Goal: Transaction & Acquisition: Purchase product/service

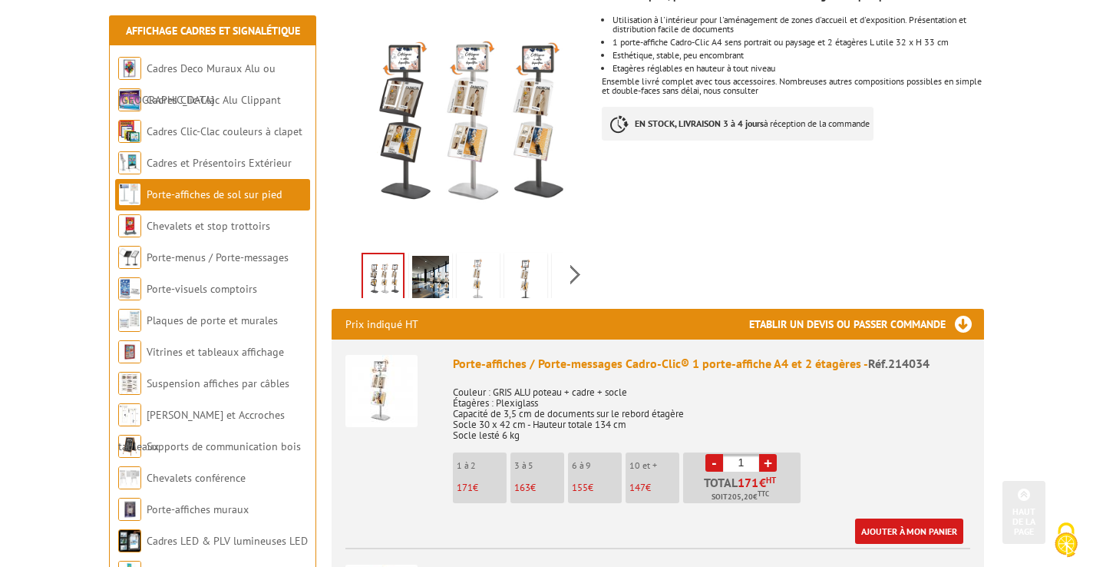
scroll to position [332, 0]
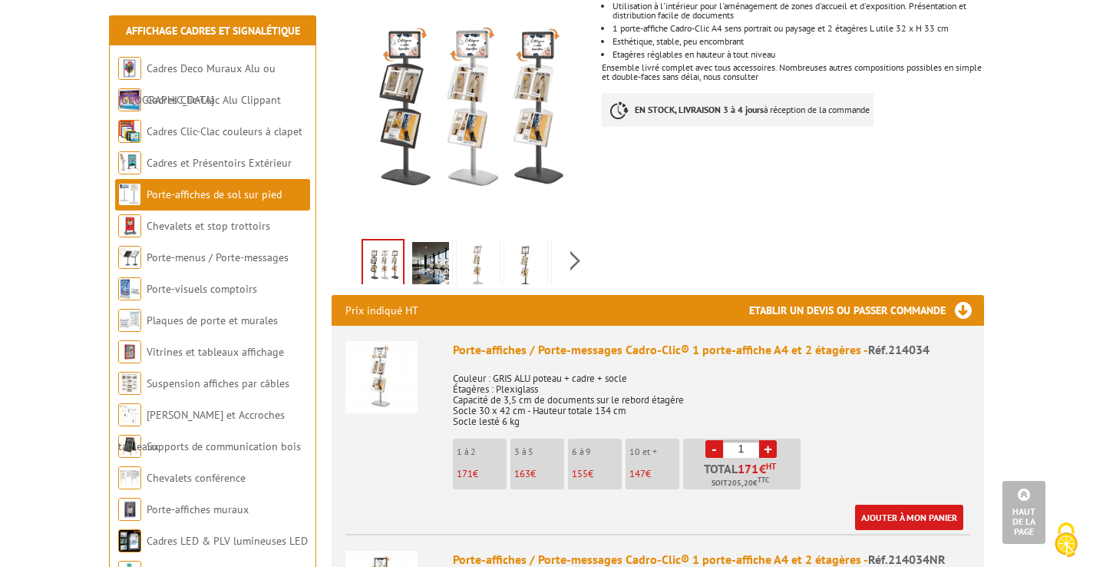
click at [379, 352] on img at bounding box center [382, 377] width 72 height 72
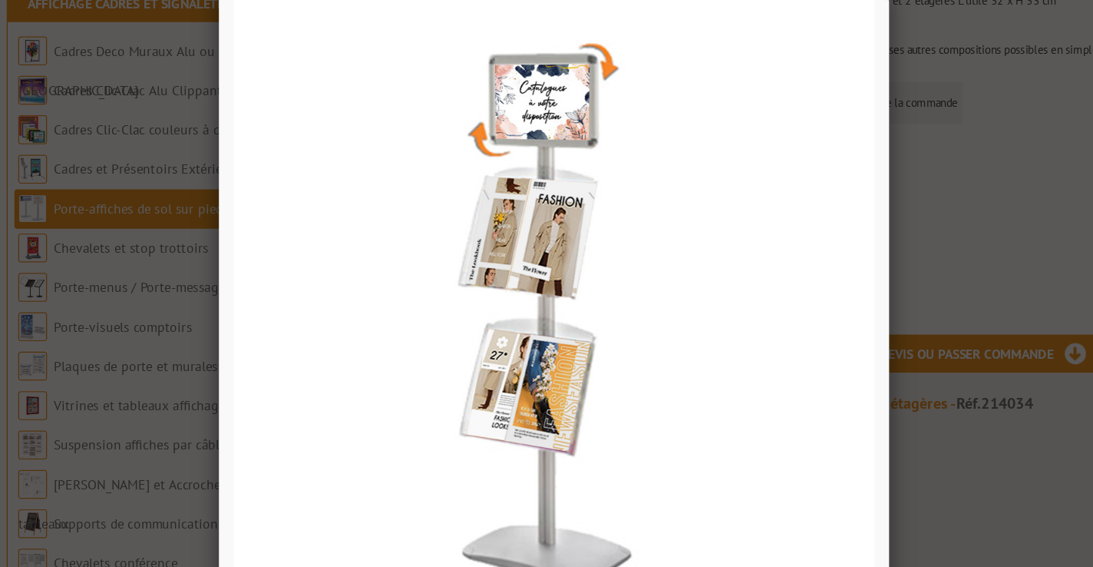
click at [913, 236] on div at bounding box center [546, 283] width 1093 height 567
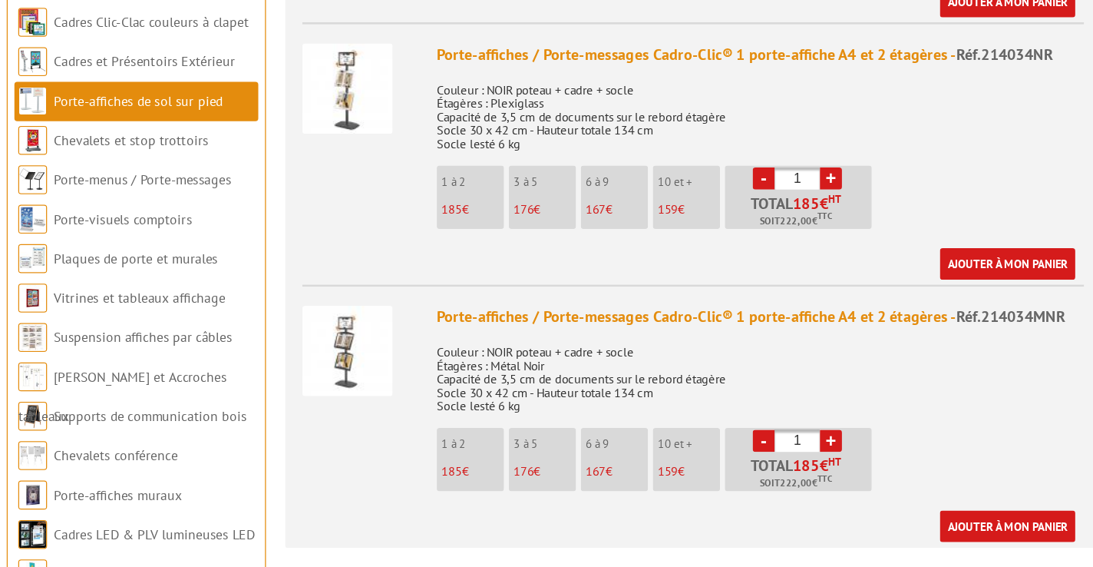
scroll to position [736, 0]
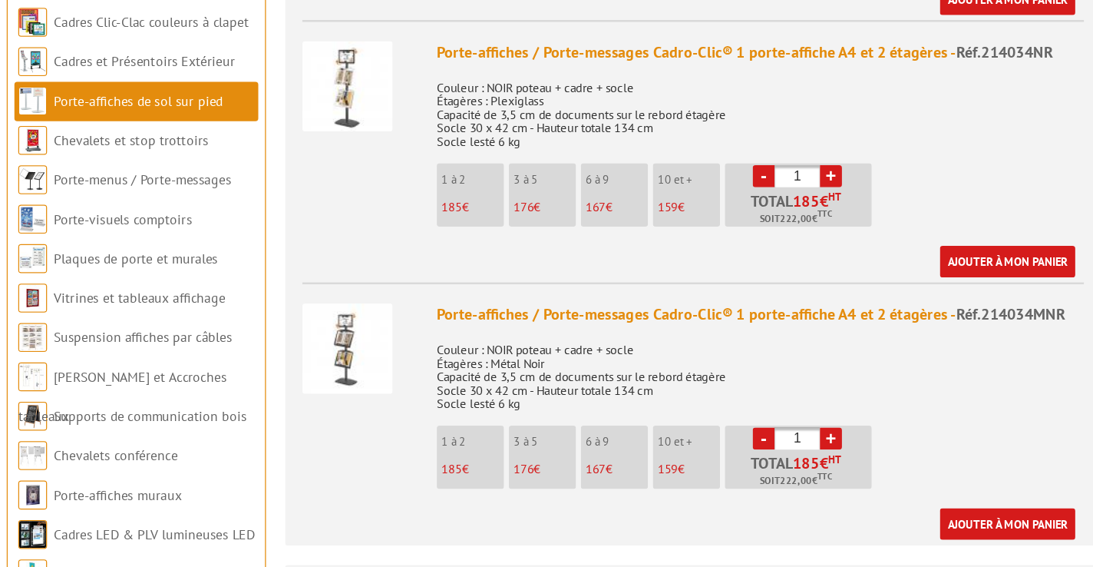
click at [398, 396] on img at bounding box center [382, 392] width 72 height 72
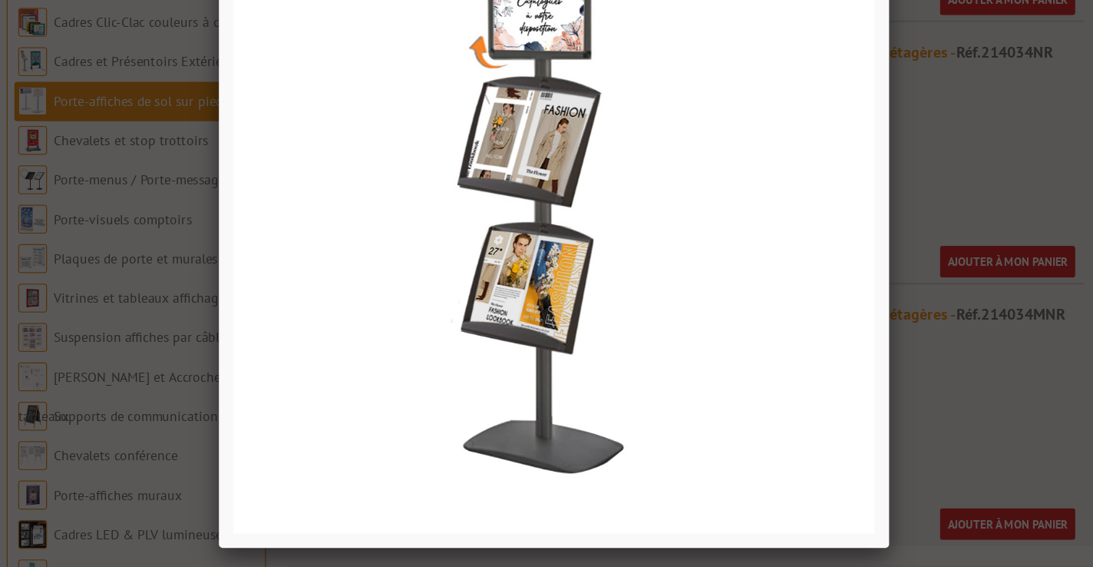
click at [869, 226] on div at bounding box center [546, 283] width 1093 height 567
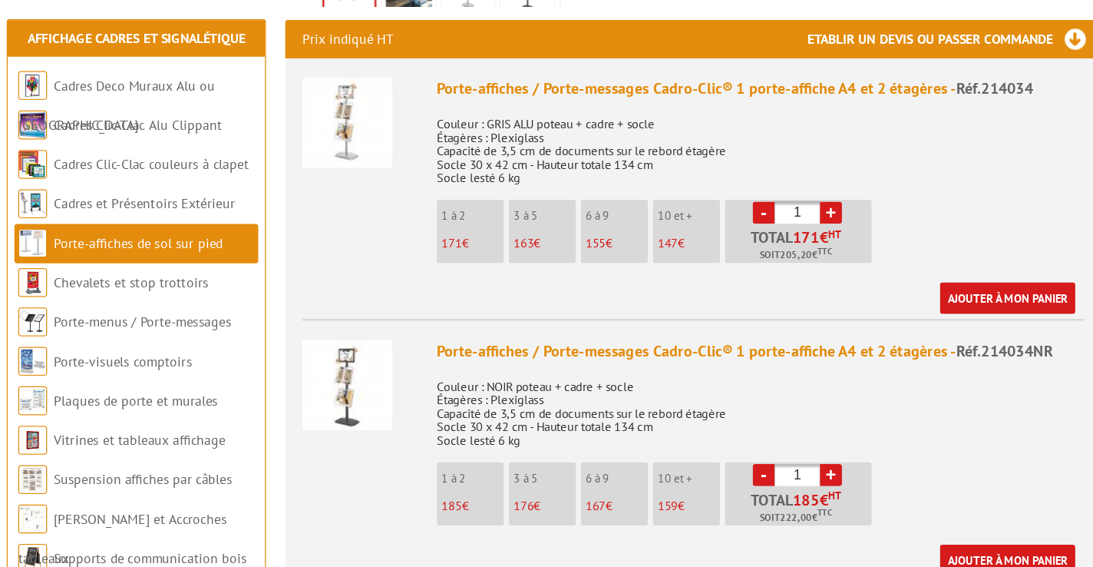
scroll to position [607, 0]
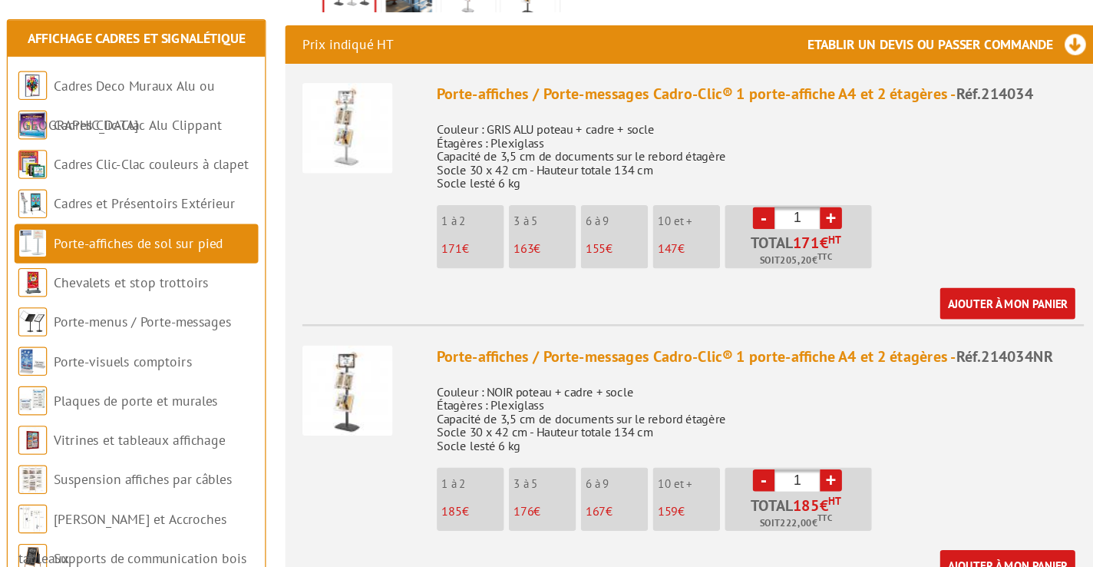
click at [395, 94] on img at bounding box center [382, 102] width 72 height 72
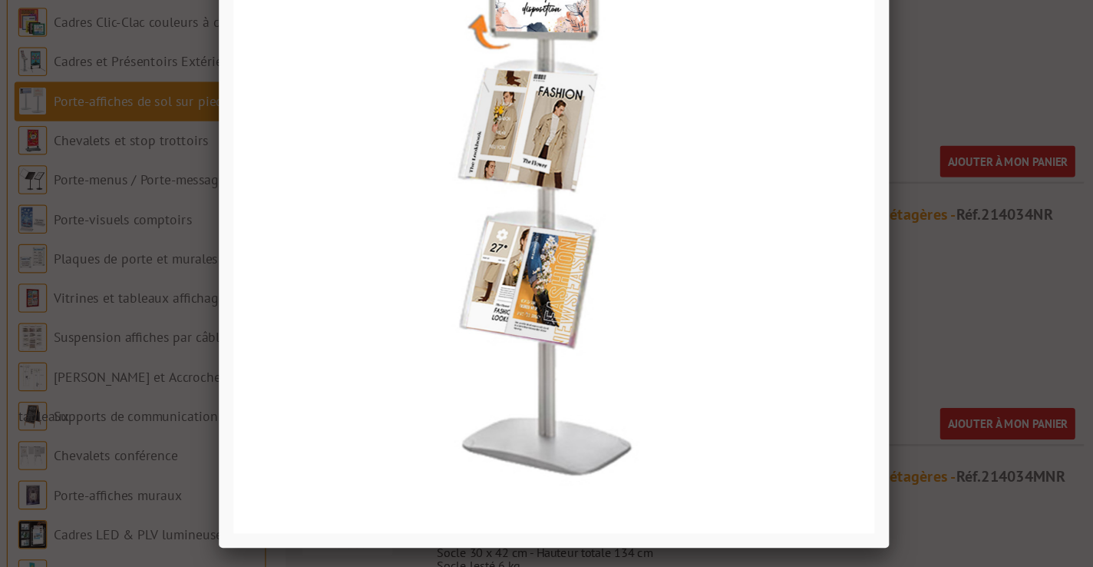
scroll to position [607, 0]
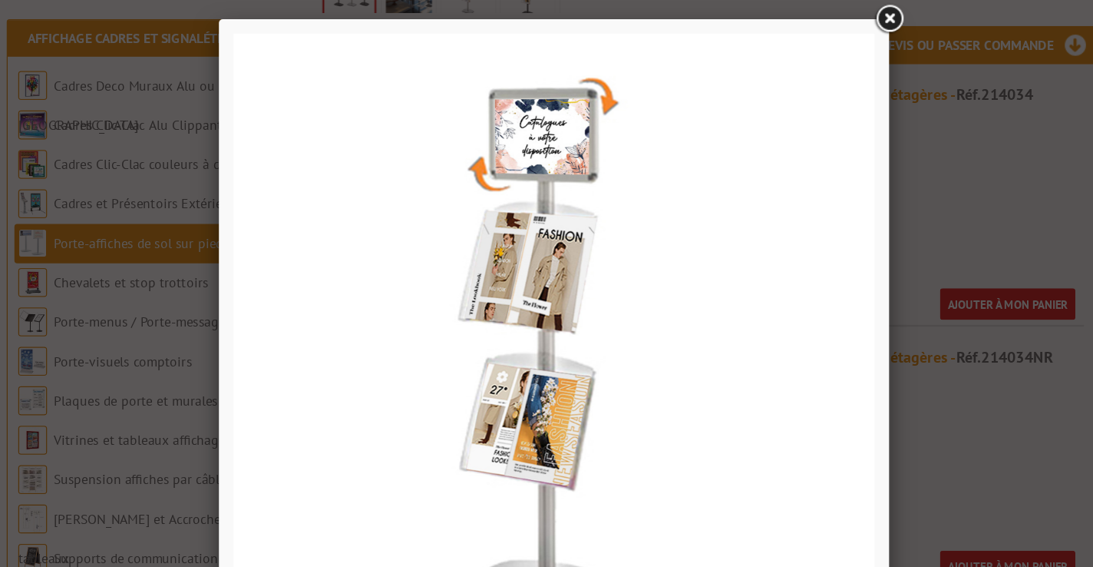
click at [812, 13] on link at bounding box center [815, 16] width 28 height 28
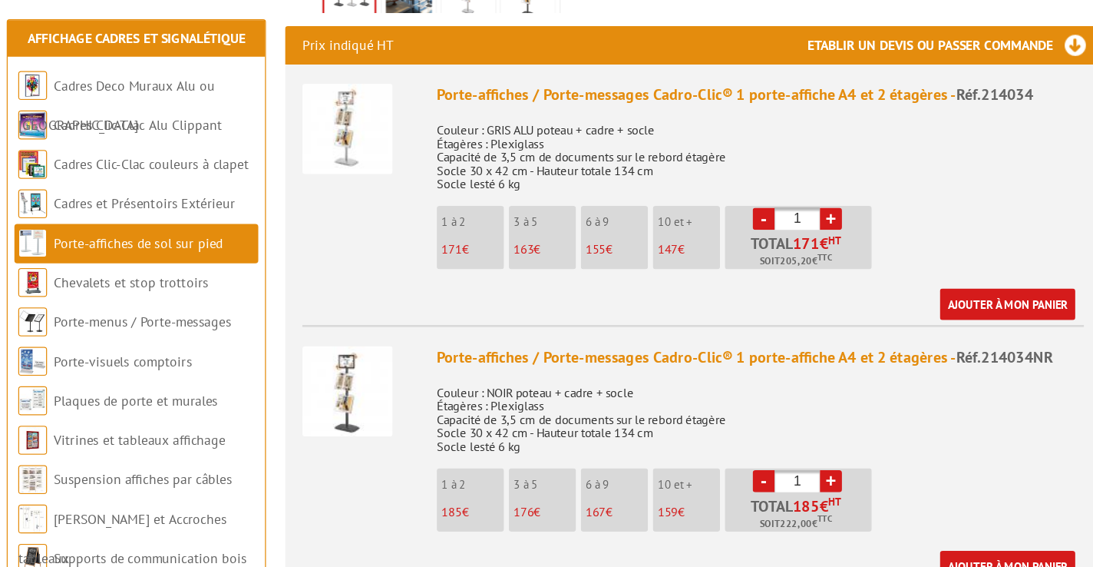
click at [377, 90] on img at bounding box center [382, 103] width 72 height 72
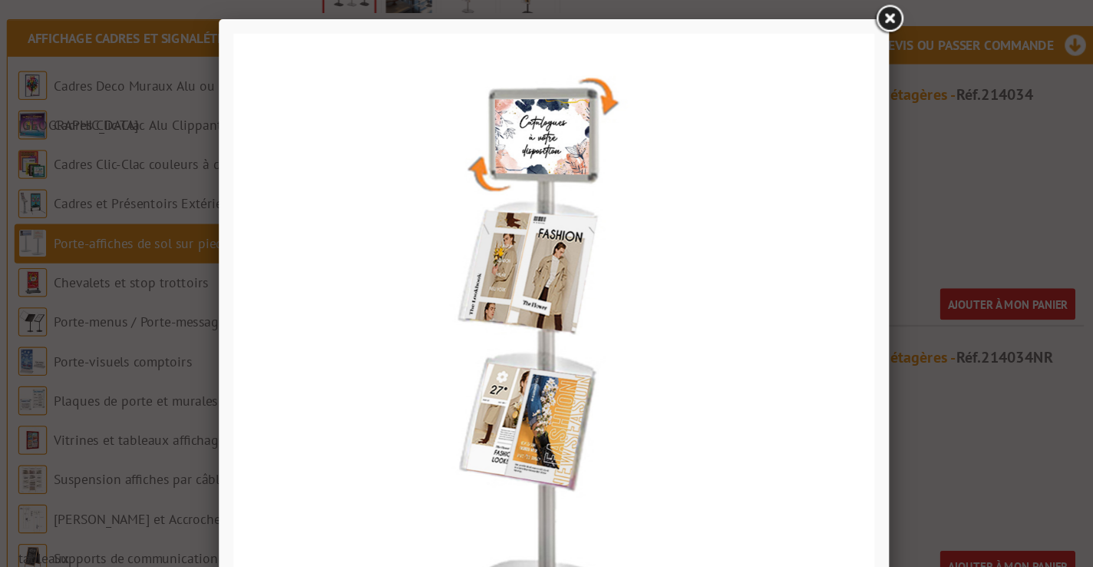
click at [815, 14] on link at bounding box center [815, 16] width 28 height 28
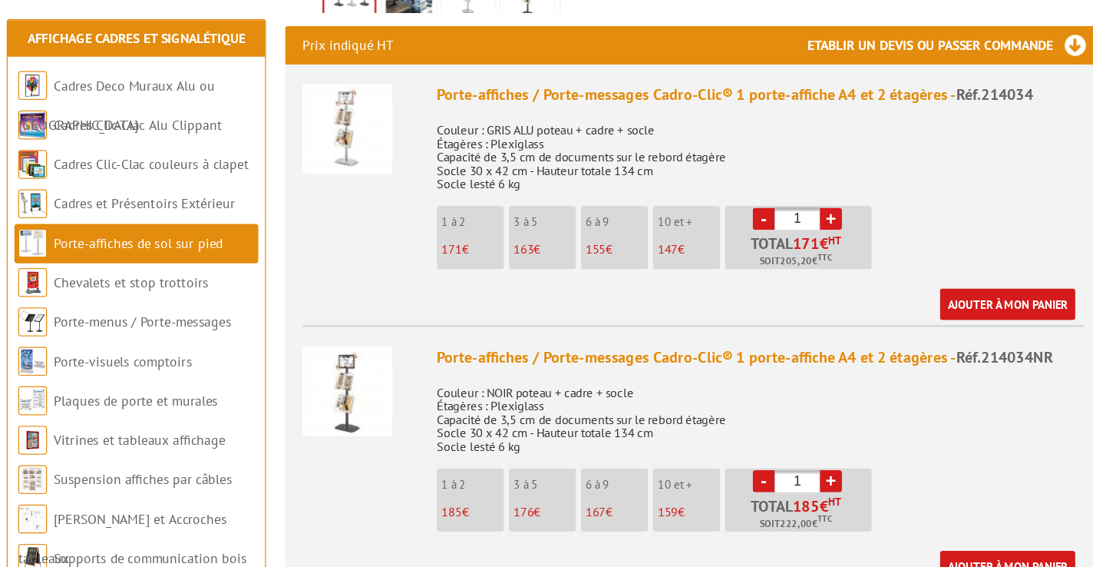
click at [407, 308] on img at bounding box center [382, 312] width 72 height 72
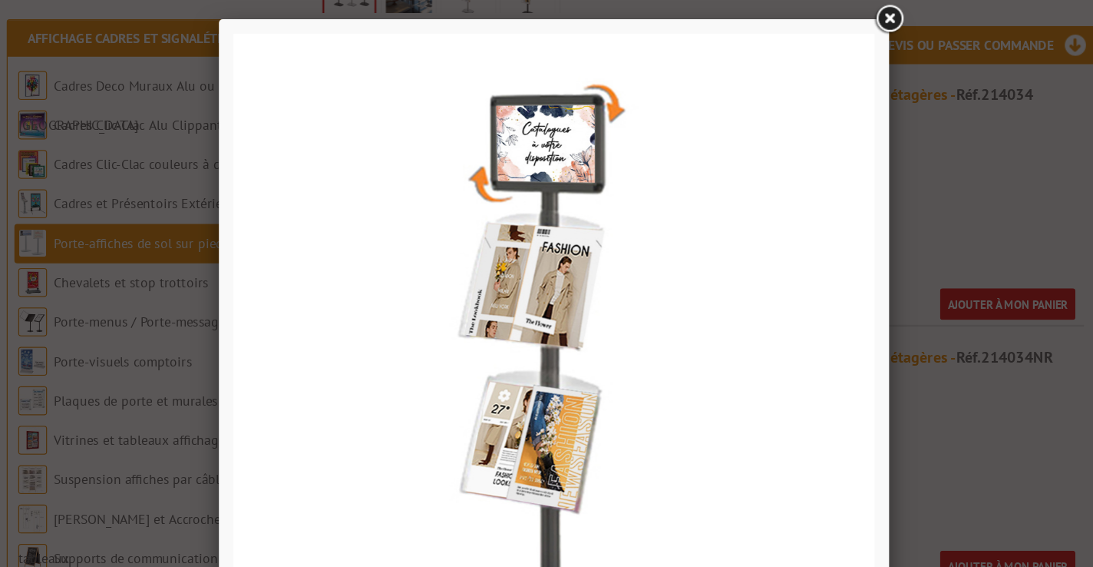
click at [813, 16] on link at bounding box center [815, 16] width 28 height 28
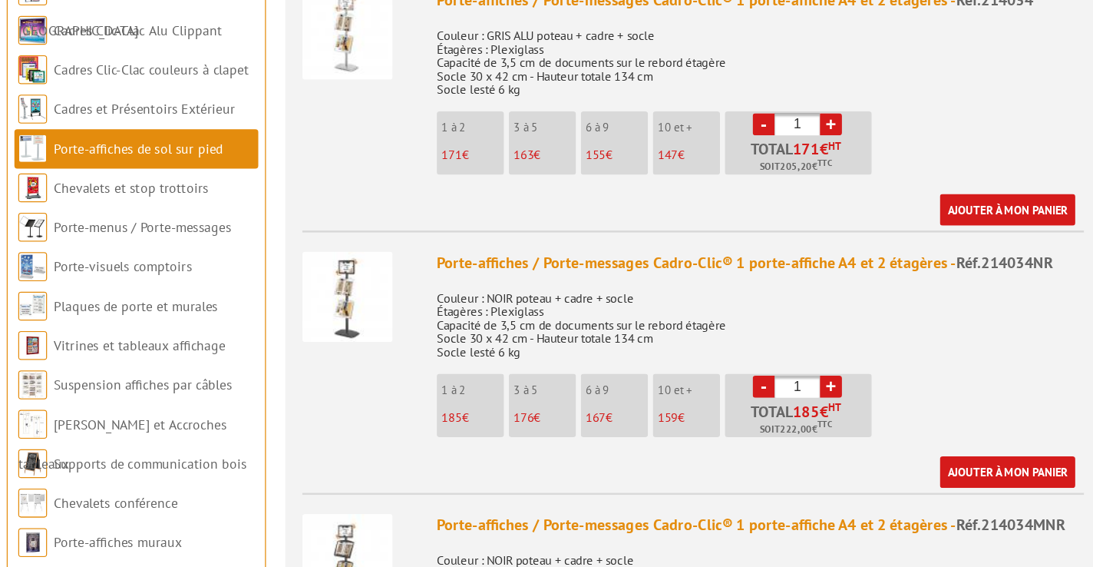
click at [385, 323] on img at bounding box center [382, 312] width 72 height 72
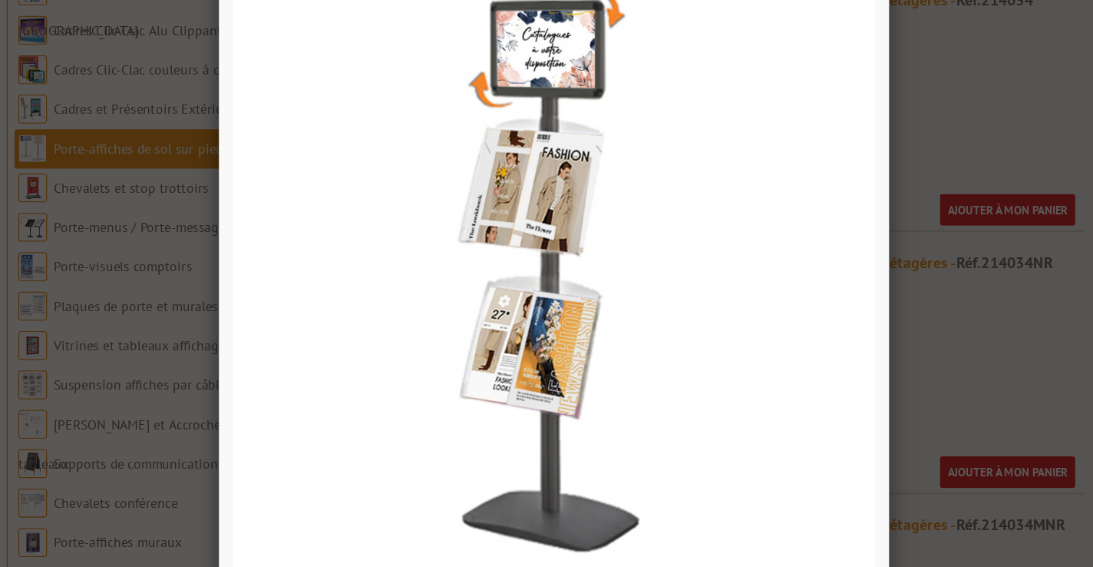
click at [906, 325] on div at bounding box center [546, 283] width 1093 height 567
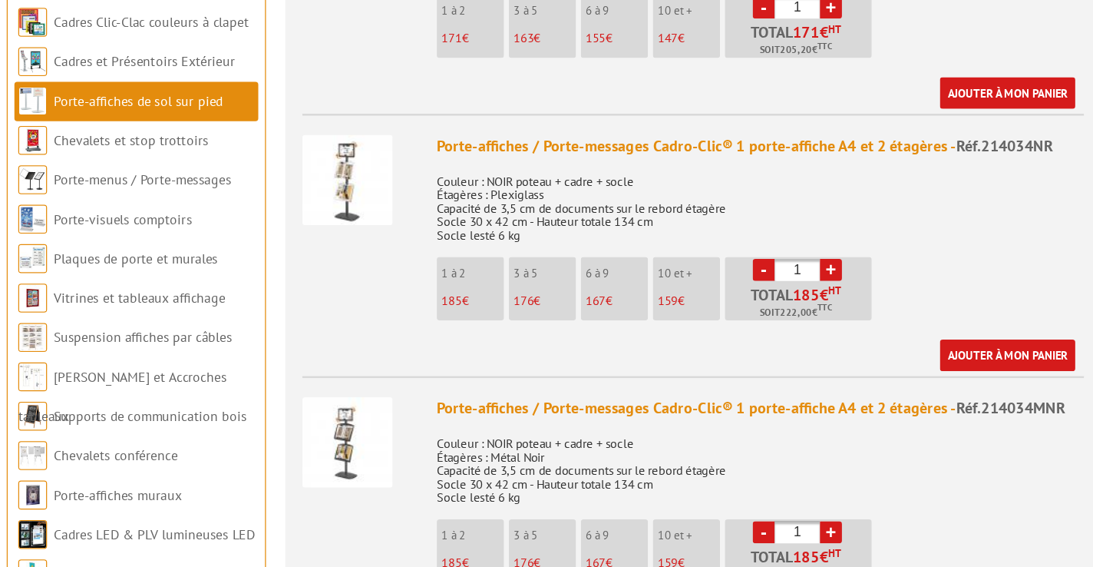
scroll to position [664, 0]
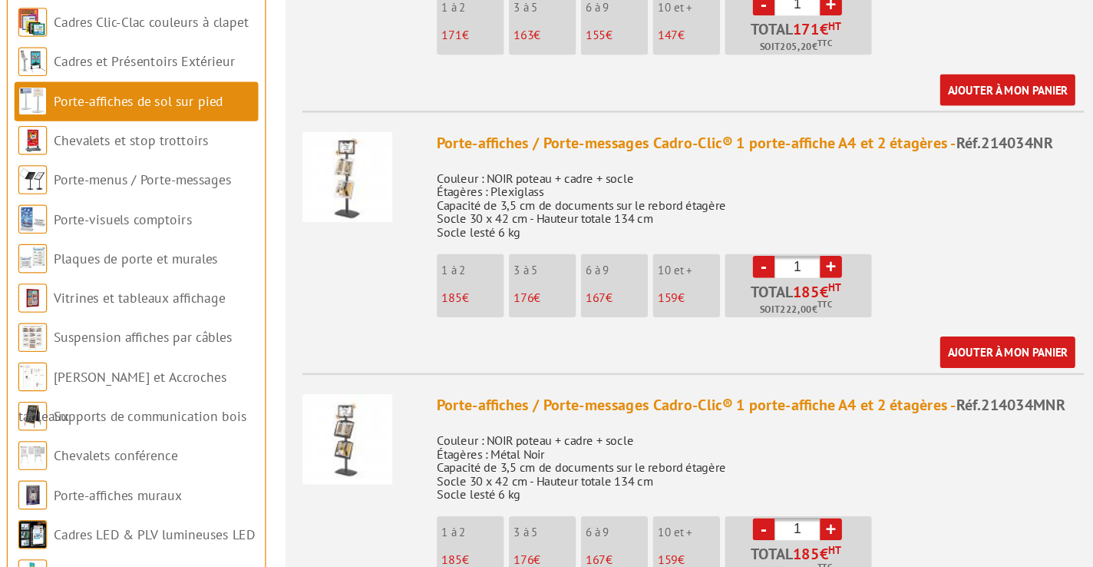
click at [381, 449] on img at bounding box center [382, 464] width 72 height 72
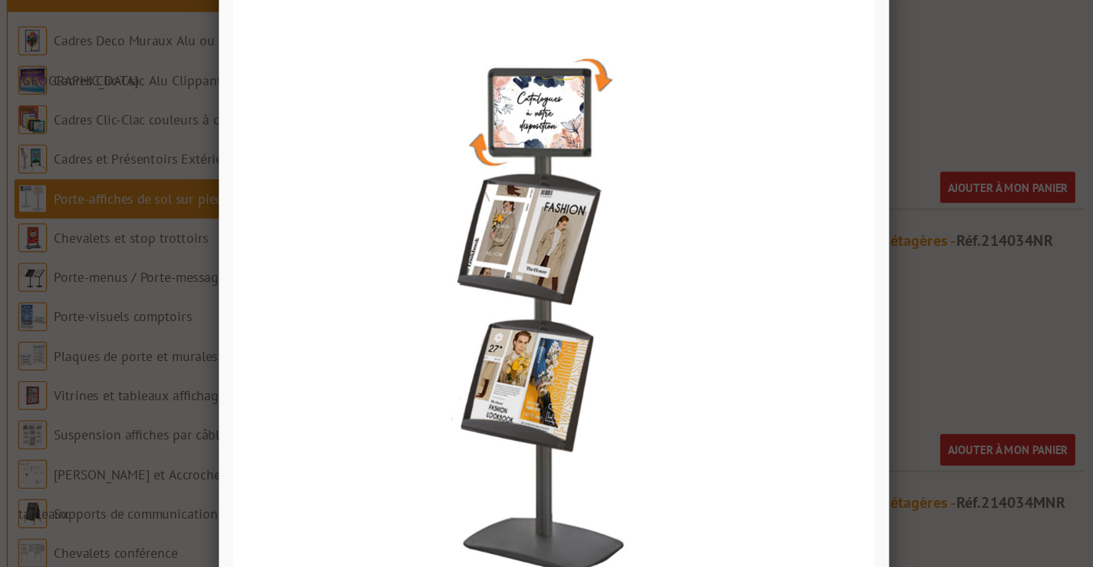
click at [865, 293] on div at bounding box center [546, 283] width 1093 height 567
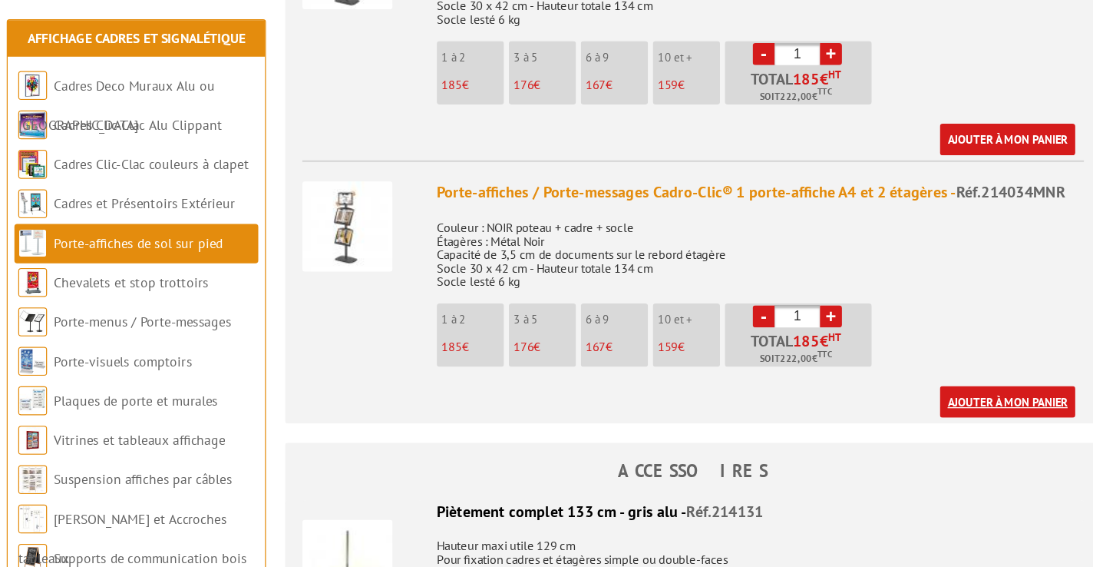
scroll to position [937, 0]
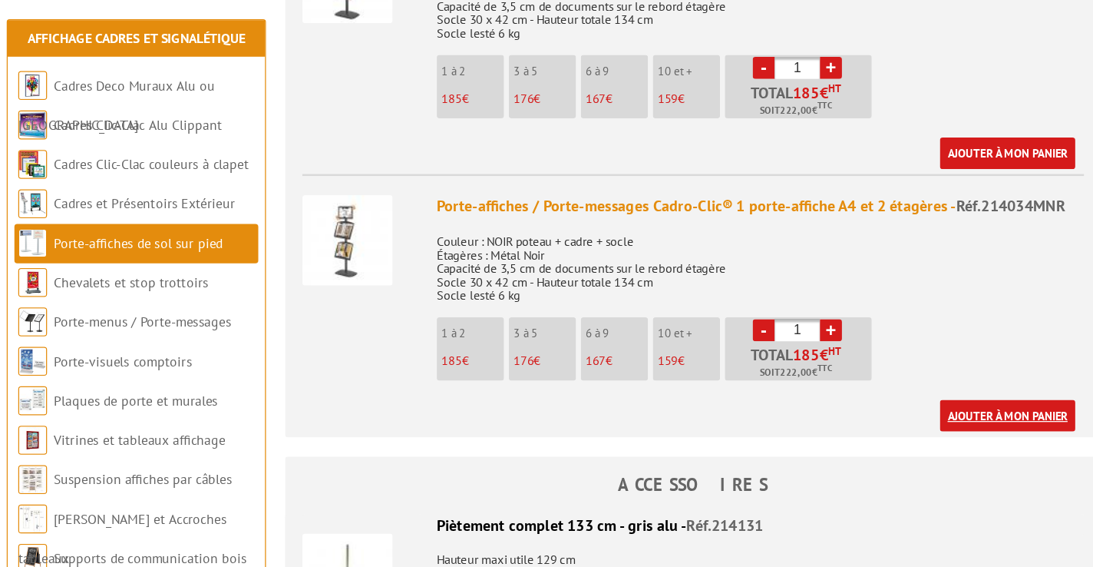
click at [885, 319] on link "Ajouter à mon panier" at bounding box center [909, 331] width 108 height 25
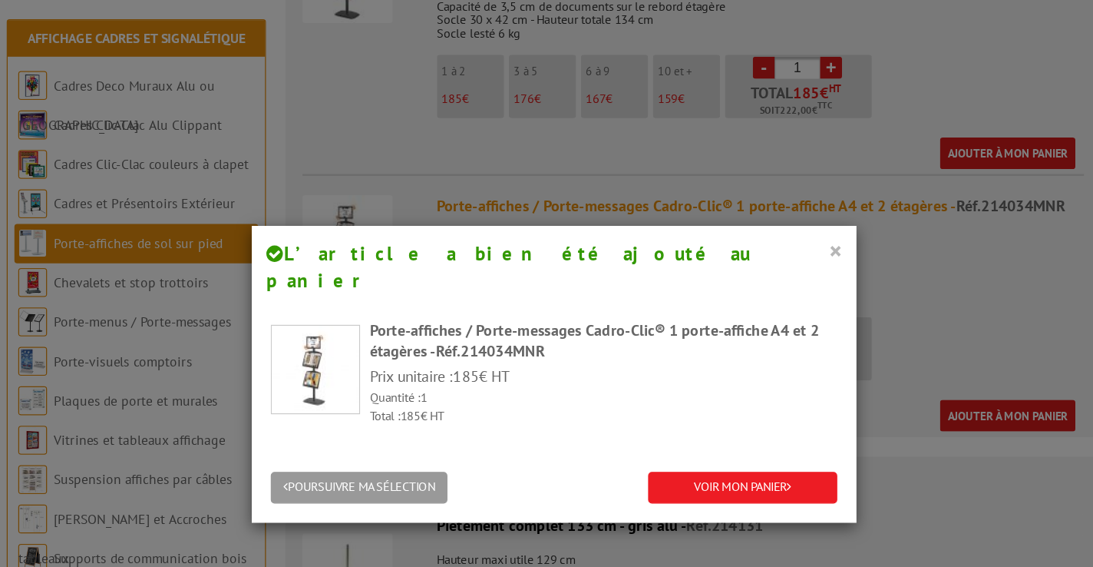
click at [773, 196] on button "×" at bounding box center [771, 200] width 11 height 20
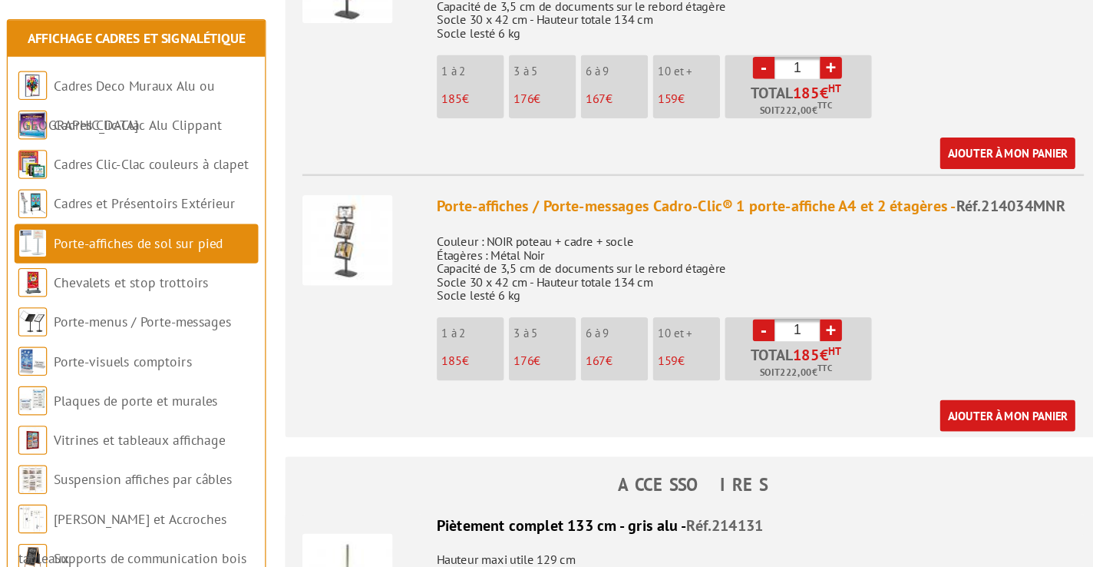
click at [383, 173] on img at bounding box center [382, 192] width 72 height 72
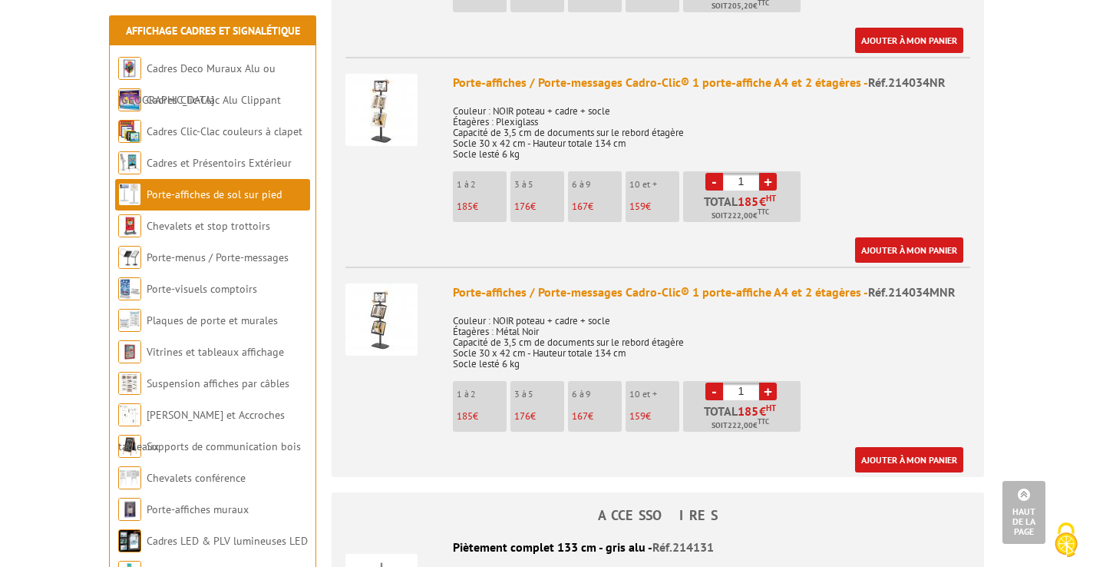
scroll to position [812, 0]
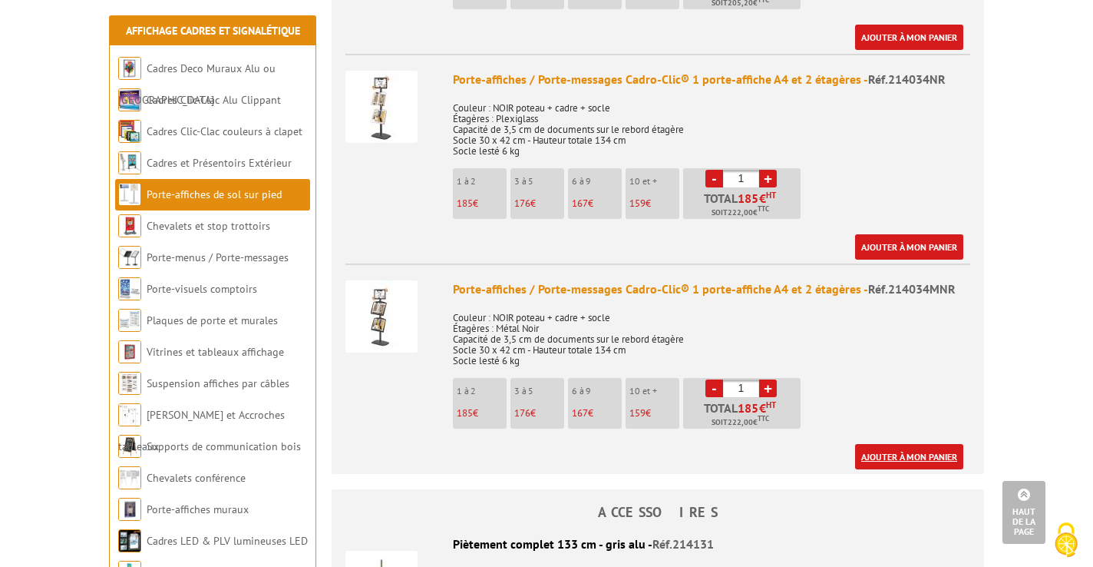
click at [914, 444] on link "Ajouter à mon panier" at bounding box center [909, 456] width 108 height 25
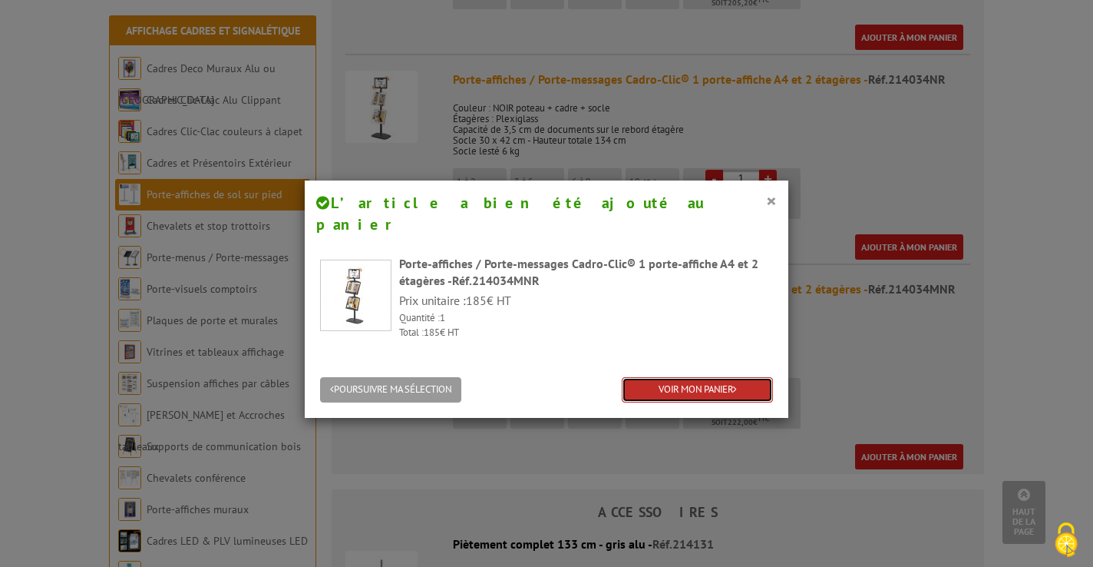
click at [696, 377] on link "VOIR MON PANIER" at bounding box center [697, 389] width 151 height 25
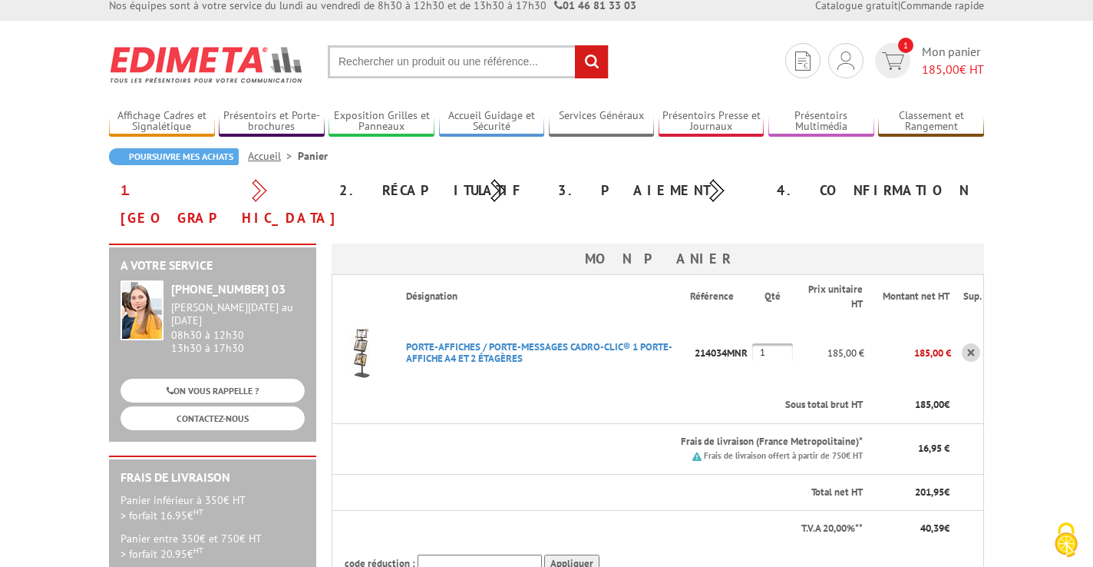
scroll to position [13, 0]
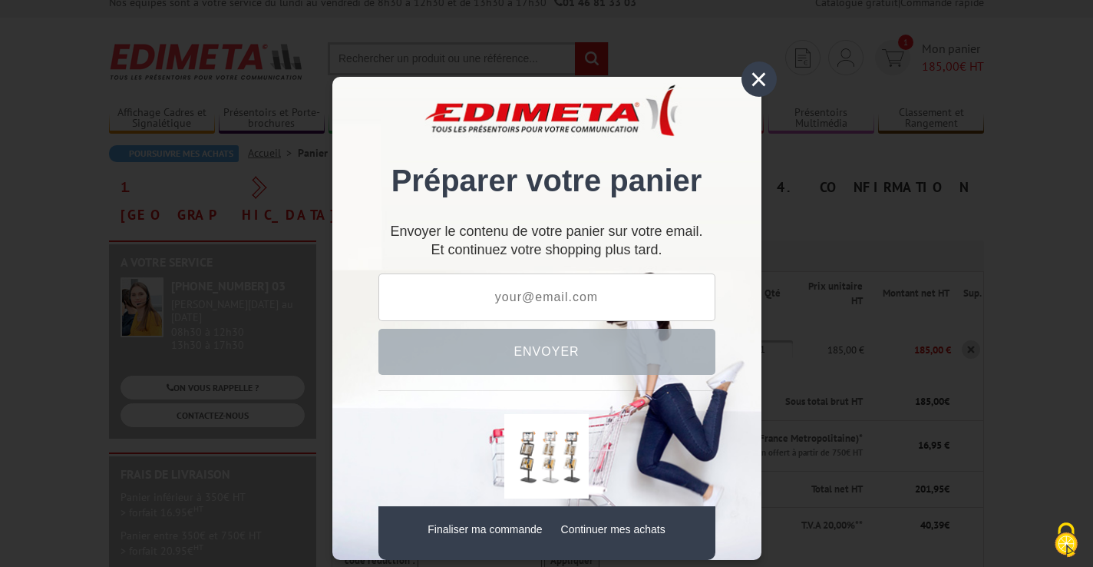
click at [757, 80] on div "×" at bounding box center [759, 78] width 35 height 35
